Goal: Task Accomplishment & Management: Use online tool/utility

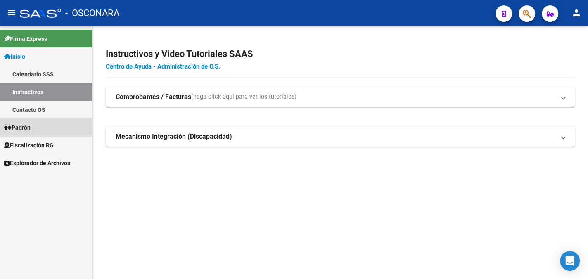
click at [31, 126] on span "Padrón" at bounding box center [17, 127] width 26 height 9
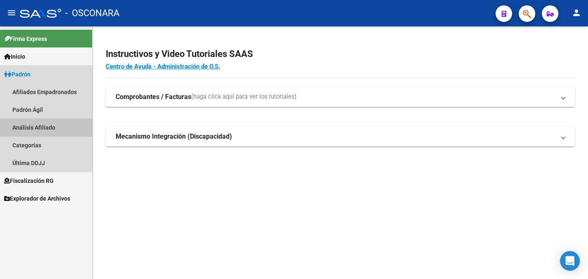
click at [38, 127] on link "Análisis Afiliado" at bounding box center [46, 128] width 92 height 18
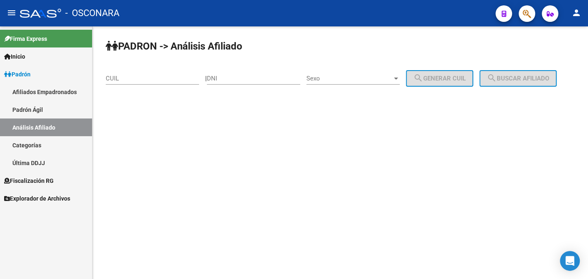
click at [144, 79] on input "CUIL" at bounding box center [152, 78] width 93 height 7
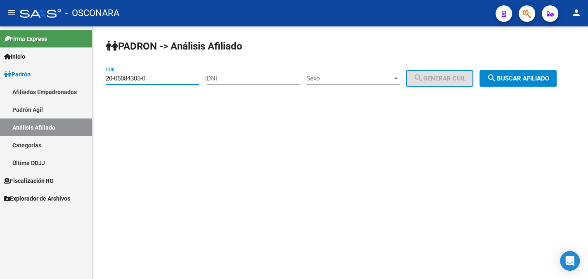
type input "20-05084305-0"
click at [336, 75] on span "Sexo" at bounding box center [350, 78] width 86 height 7
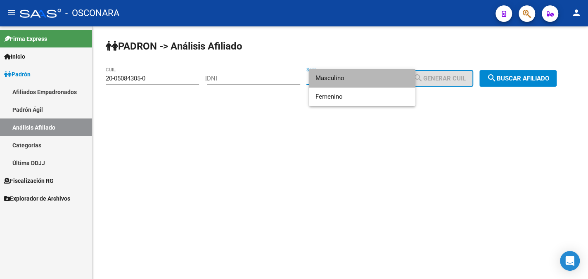
drag, startPoint x: 328, startPoint y: 79, endPoint x: 369, endPoint y: 68, distance: 41.9
click at [329, 79] on span "Masculino" at bounding box center [362, 78] width 93 height 19
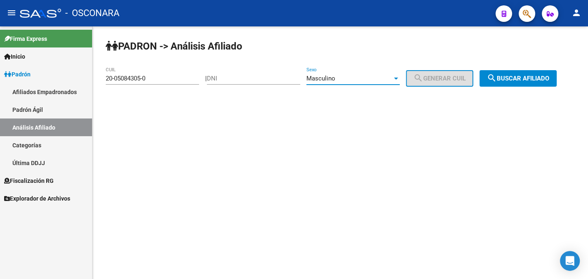
click at [536, 77] on span "search Buscar afiliado" at bounding box center [518, 78] width 62 height 7
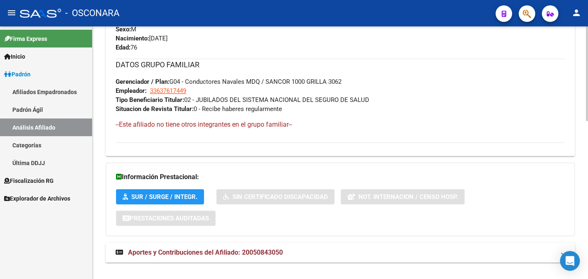
scroll to position [422, 0]
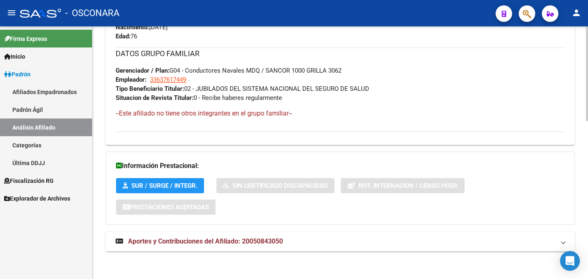
click at [211, 238] on span "Aportes y Contribuciones del Afiliado: 20050843050" at bounding box center [205, 242] width 155 height 8
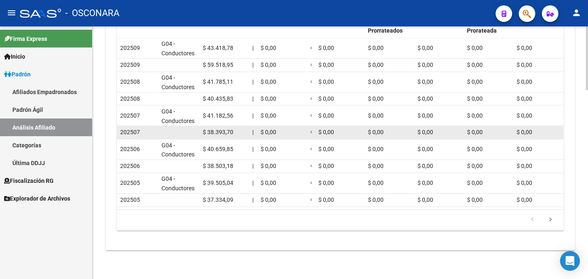
scroll to position [588, 0]
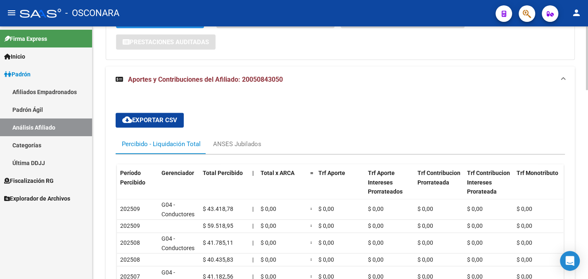
click at [362, 49] on div "Información Prestacional: SUR / SURGE / INTEGR. Sin Certificado Discapacidad No…" at bounding box center [340, 23] width 469 height 74
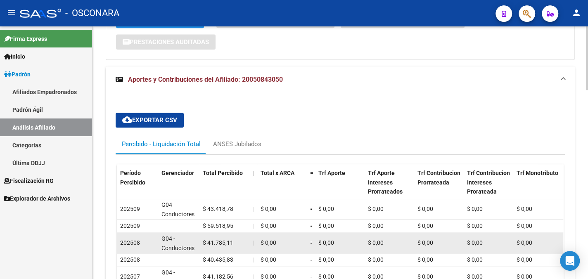
drag, startPoint x: 92, startPoint y: 241, endPoint x: 146, endPoint y: 240, distance: 54.1
click at [91, 240] on mat-sidenav "Firma Express Inicio Calendario SSS Instructivos Contacto OS Padrón Afiliados E…" at bounding box center [46, 152] width 93 height 253
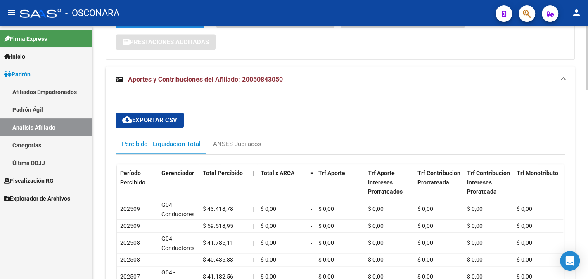
scroll to position [753, 0]
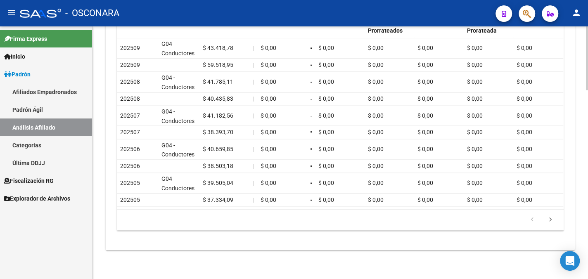
click at [512, 249] on div "cloud_download Exportar CSV Percibido - Liquidación Total ANSES Jubilados Perío…" at bounding box center [340, 91] width 469 height 319
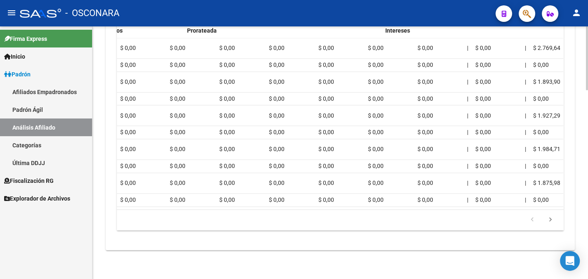
scroll to position [0, 315]
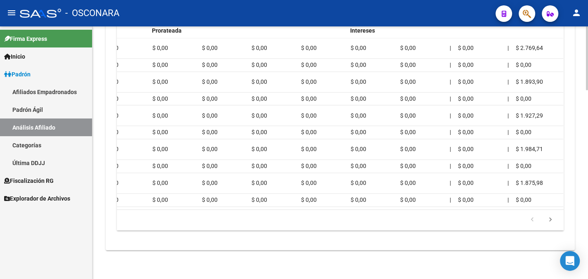
click at [528, 224] on icon "go to previous page" at bounding box center [532, 221] width 11 height 10
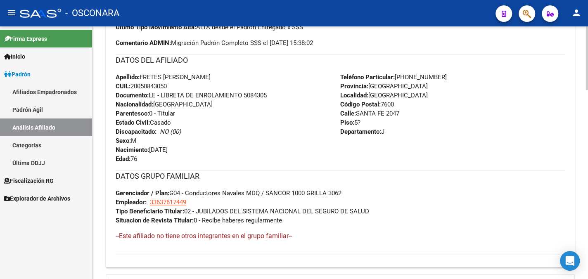
scroll to position [298, 0]
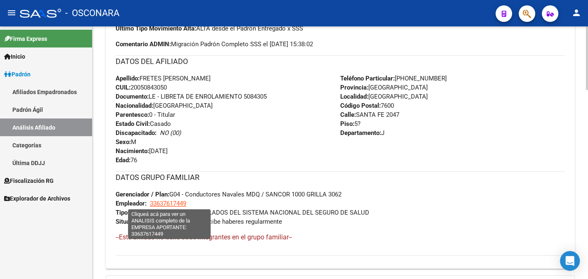
click at [161, 203] on span "33637617449" at bounding box center [168, 203] width 36 height 7
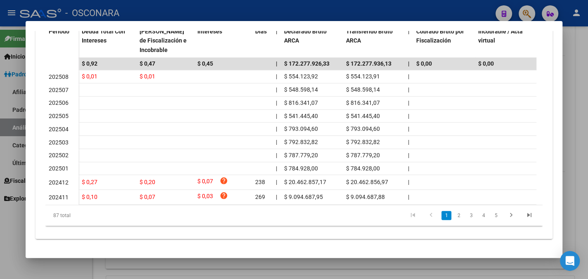
scroll to position [249, 0]
click at [492, 214] on link "5" at bounding box center [496, 215] width 10 height 9
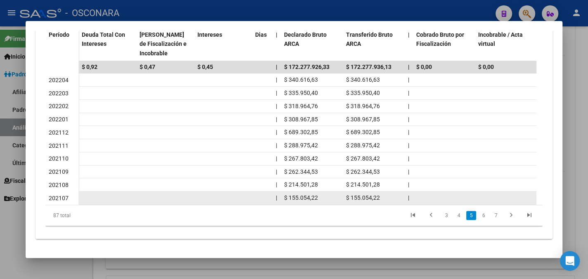
scroll to position [245, 0]
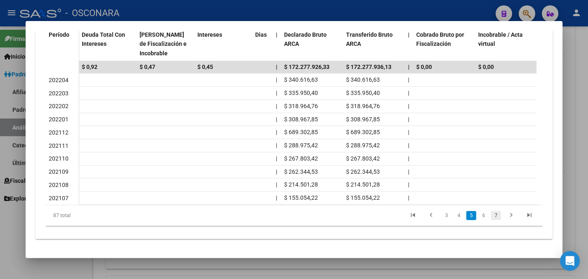
click at [491, 214] on link "7" at bounding box center [496, 215] width 10 height 9
click at [506, 213] on icon "go to next page" at bounding box center [511, 217] width 11 height 10
click at [524, 215] on icon "go to last page" at bounding box center [529, 217] width 11 height 10
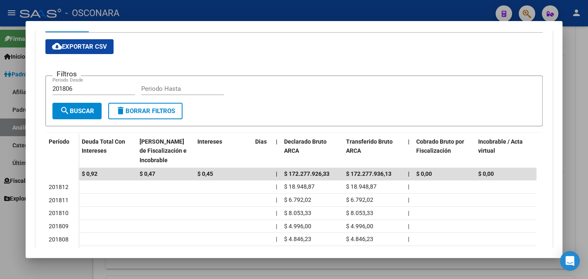
scroll to position [41, 0]
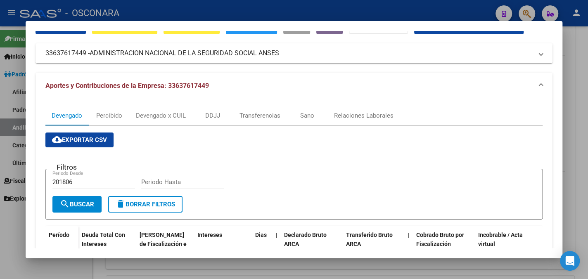
click at [298, 71] on div "Crear Acta ARCA Impuestos ARCA Padrón remove_red_eye FTP - SSS ABM Organismos E…" at bounding box center [294, 209] width 517 height 381
click at [343, 50] on mat-panel-title "33637617449 - ADMINISTRACION NACIONAL DE LA SEGURIDAD SOCIAL ANSES" at bounding box center [289, 53] width 488 height 10
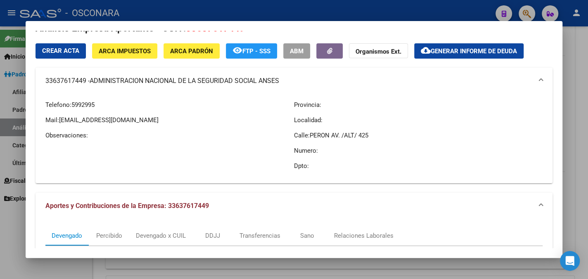
scroll to position [0, 0]
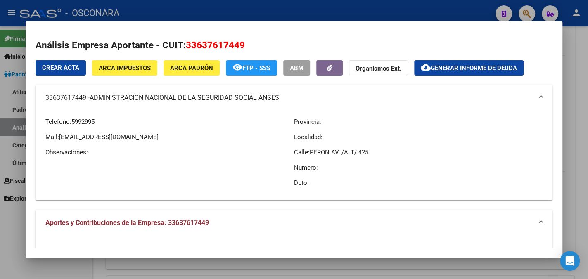
click at [385, 45] on h2 "Análisis Empresa Aportante - CUIT: 33637617449" at bounding box center [294, 45] width 517 height 14
click at [576, 64] on div at bounding box center [294, 139] width 588 height 279
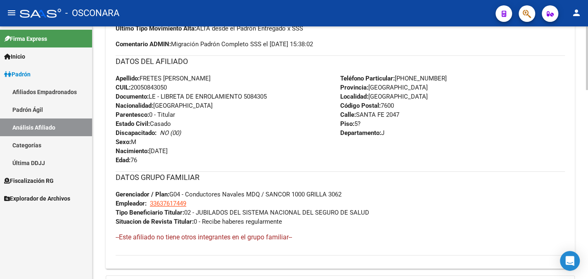
click at [575, 64] on div "Enviar Credencial Digital remove_red_eye Movimientos Sin Certificado Discapacid…" at bounding box center [340, 101] width 469 height 321
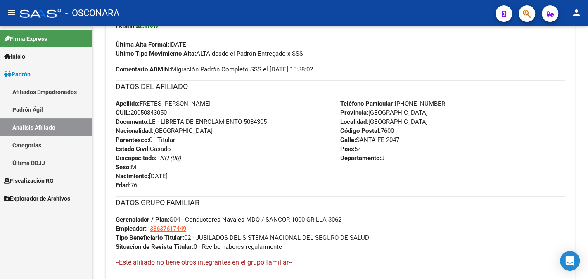
scroll to position [92, 0]
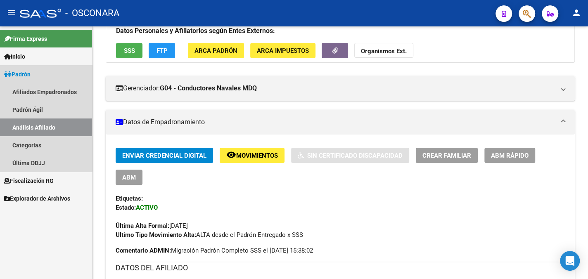
click at [30, 72] on span "Padrón" at bounding box center [17, 74] width 26 height 9
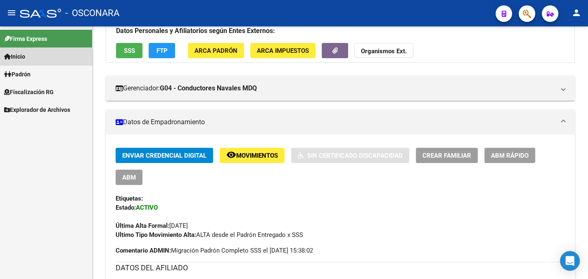
click at [31, 58] on link "Inicio" at bounding box center [46, 57] width 92 height 18
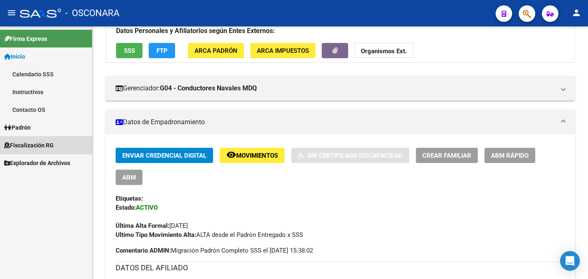
click at [35, 141] on span "Fiscalización RG" at bounding box center [29, 145] width 50 height 9
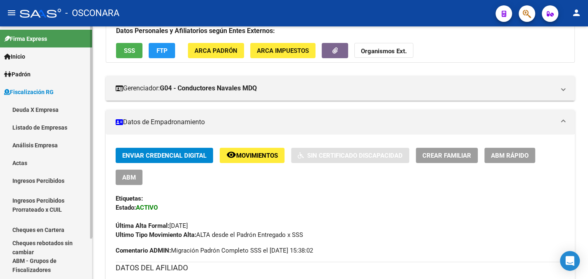
click at [46, 143] on link "Análisis Empresa" at bounding box center [46, 145] width 92 height 18
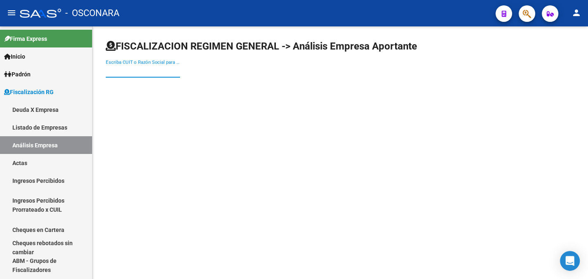
click at [137, 73] on input "Escriba CUIT o Razón Social para buscar" at bounding box center [143, 70] width 74 height 7
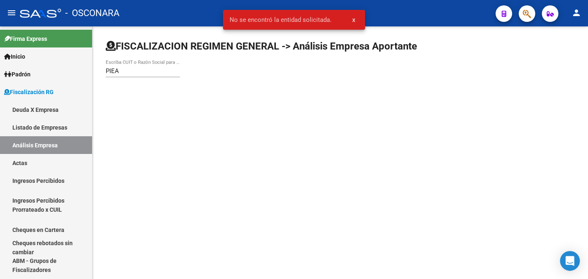
drag, startPoint x: 182, startPoint y: 120, endPoint x: 155, endPoint y: 91, distance: 39.2
click at [176, 111] on mat-sidenav-content "FISCALIZACION REGIMEN GENERAL -> Análisis Empresa Aportante PIEA Escriba CUIT o…" at bounding box center [341, 152] width 496 height 253
drag, startPoint x: 118, startPoint y: 71, endPoint x: 103, endPoint y: 70, distance: 14.9
click at [103, 70] on div "FISCALIZACION REGIMEN GENERAL -> Análisis Empresa Aportante PIEA Escriba CUIT o…" at bounding box center [341, 65] width 496 height 79
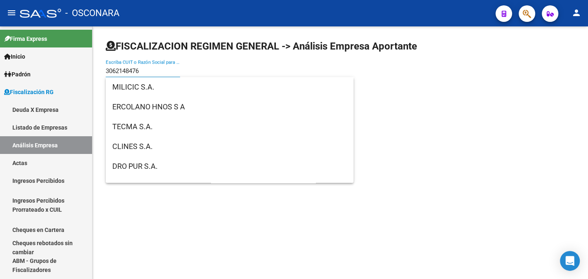
type input "3062148476"
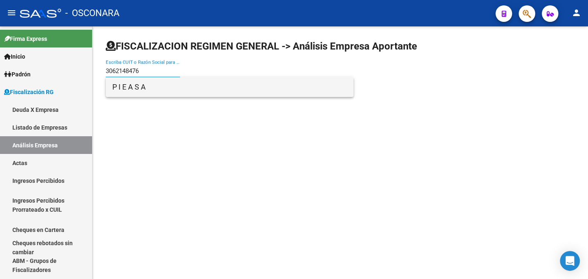
click at [138, 87] on span "P I E A S A" at bounding box center [229, 87] width 235 height 20
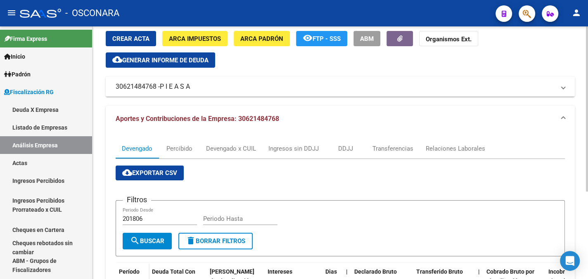
scroll to position [10, 0]
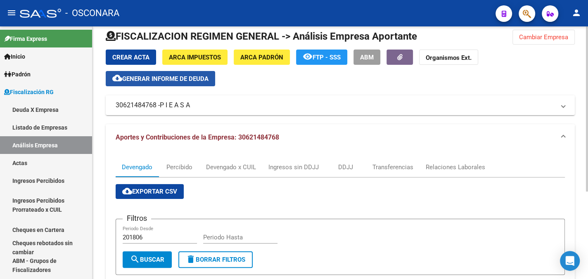
click at [173, 76] on span "Generar informe de deuda" at bounding box center [165, 78] width 86 height 7
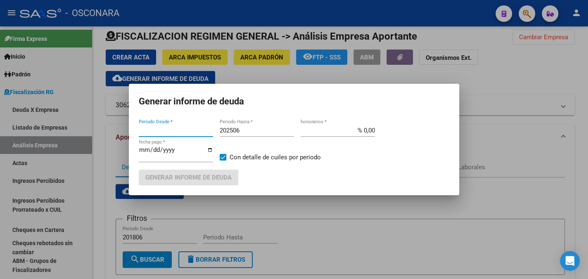
type input "201806"
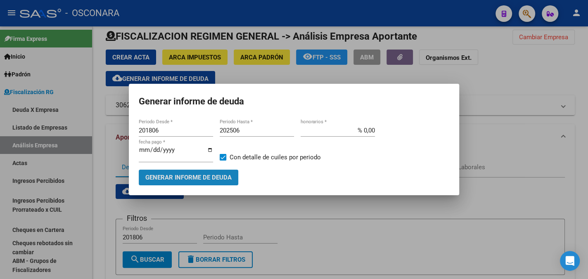
click at [180, 176] on span "Generar informe de deuda" at bounding box center [188, 177] width 86 height 7
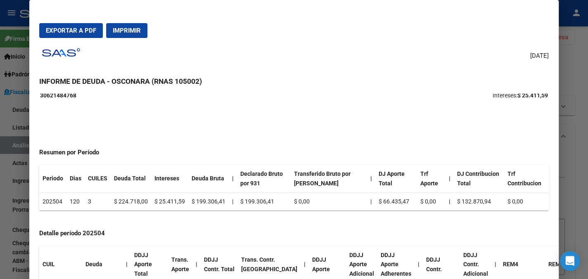
scroll to position [0, 0]
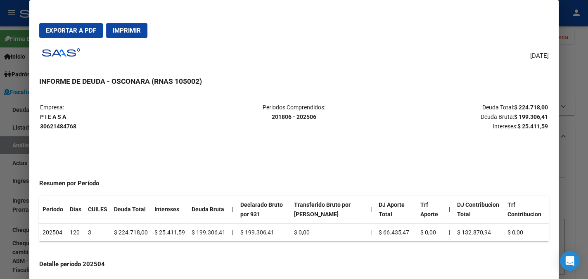
click at [561, 56] on div at bounding box center [294, 139] width 588 height 279
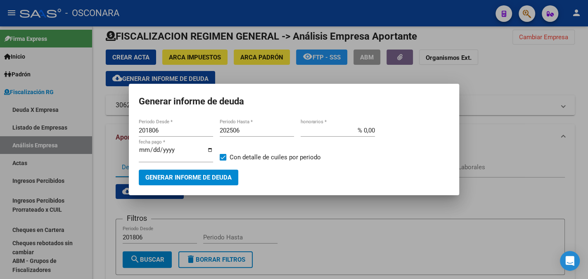
click at [482, 105] on div at bounding box center [294, 139] width 588 height 279
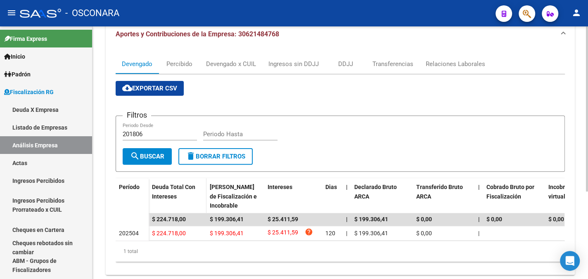
scroll to position [134, 0]
